Goal: Transaction & Acquisition: Purchase product/service

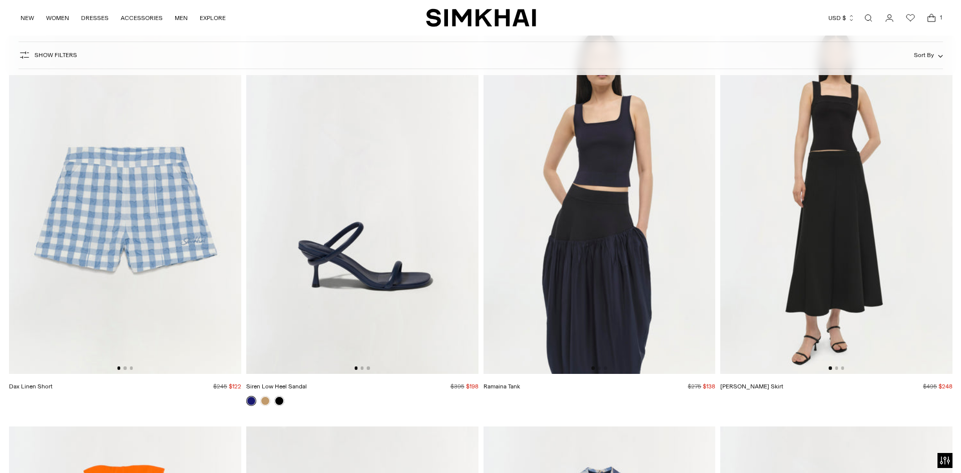
scroll to position [15574, 0]
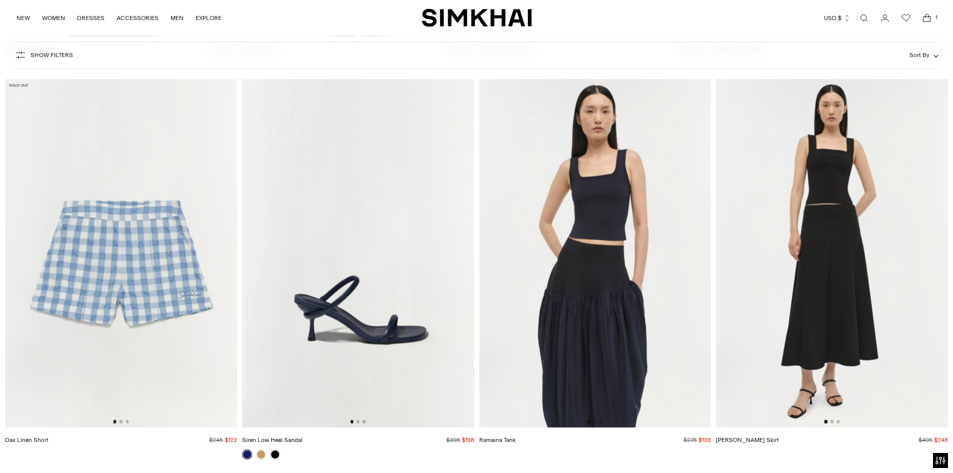
click at [926, 19] on icon "Open cart modal" at bounding box center [927, 18] width 14 height 10
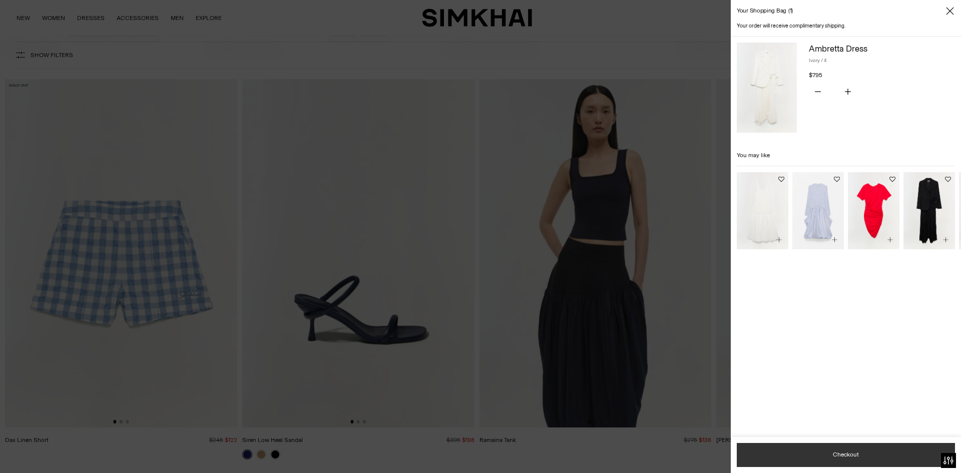
click at [848, 454] on button "Checkout" at bounding box center [846, 455] width 218 height 24
click at [950, 13] on icon "Close" at bounding box center [950, 11] width 8 height 10
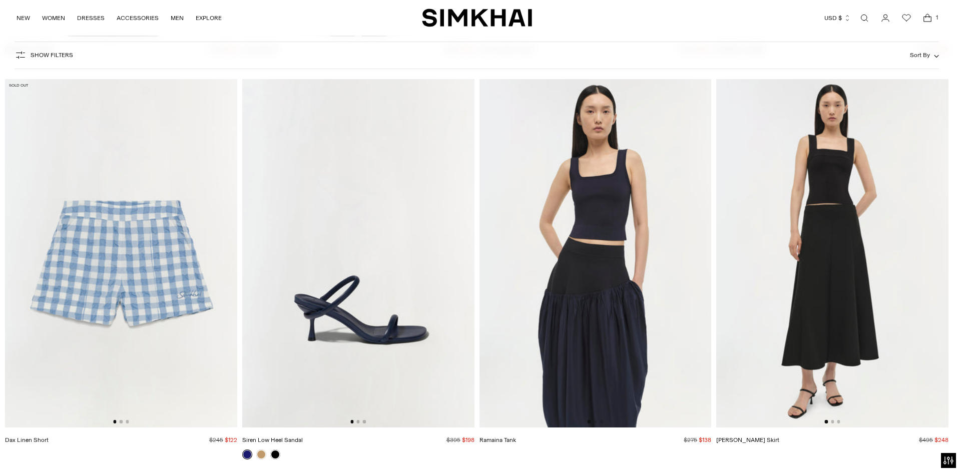
scroll to position [15572, 0]
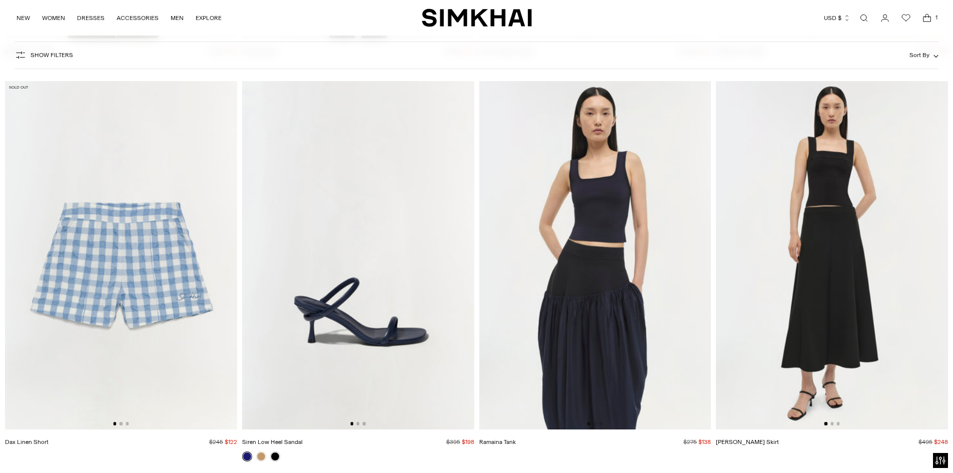
click at [930, 18] on icon "Open cart modal" at bounding box center [927, 18] width 14 height 10
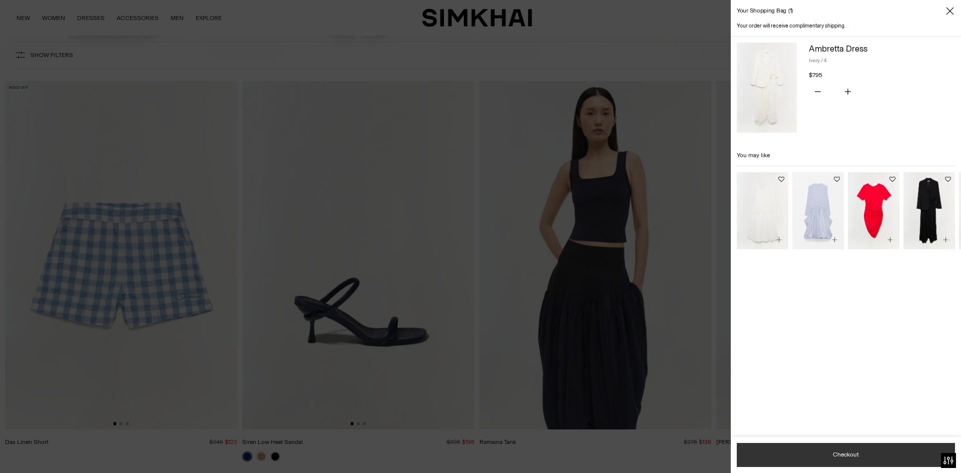
click at [851, 455] on button "Checkout" at bounding box center [846, 455] width 218 height 24
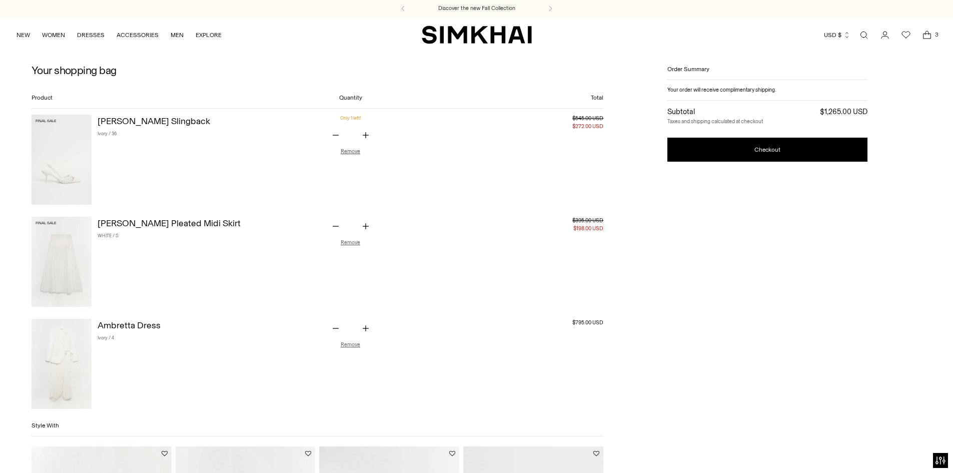
click at [352, 150] on button "Remove" at bounding box center [351, 151] width 20 height 7
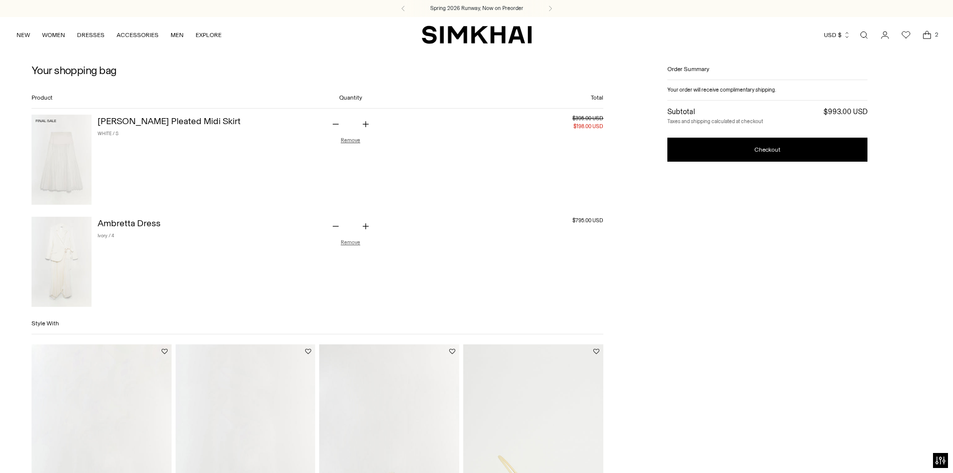
click at [348, 142] on button "Remove" at bounding box center [351, 140] width 20 height 7
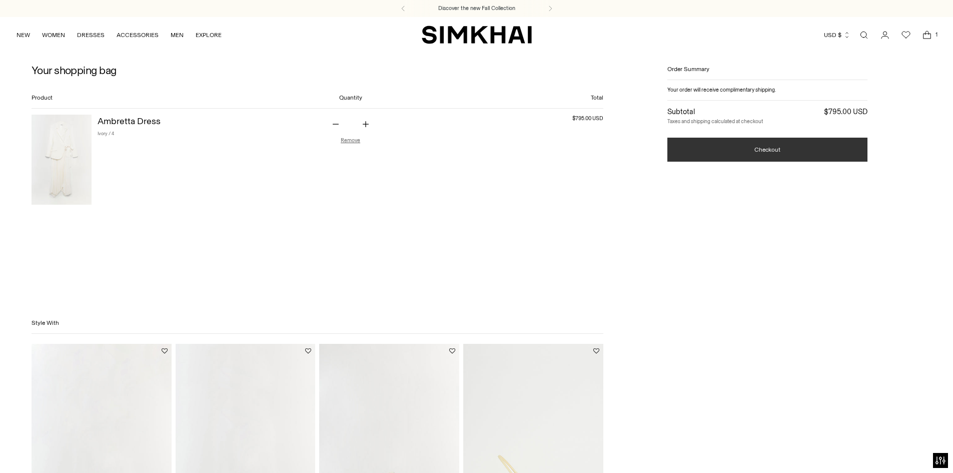
click at [782, 147] on button "Checkout" at bounding box center [768, 150] width 200 height 24
